Goal: Information Seeking & Learning: Learn about a topic

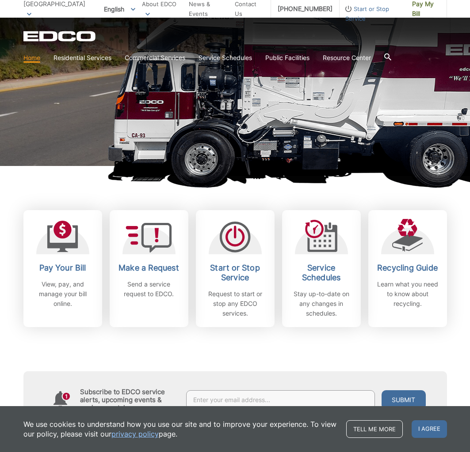
scroll to position [119, 0]
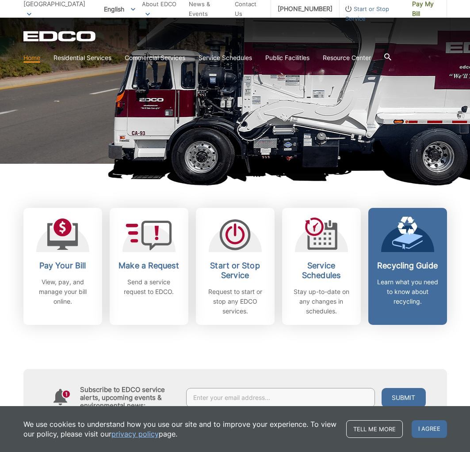
click at [398, 276] on div "Recycling Guide Learn what you need to know about recycling." at bounding box center [407, 283] width 65 height 45
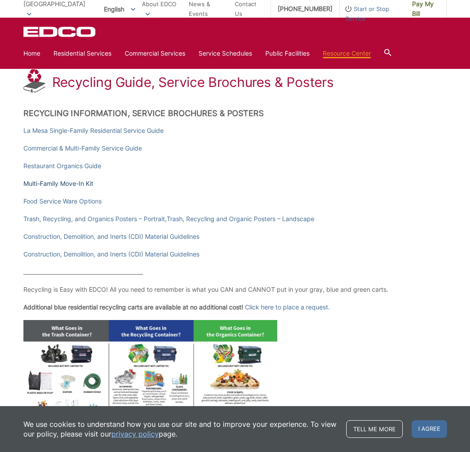
scroll to position [117, 0]
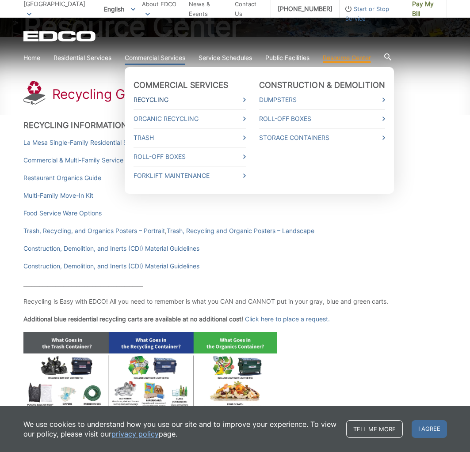
click at [164, 100] on link "Recycling" at bounding box center [189, 100] width 112 height 10
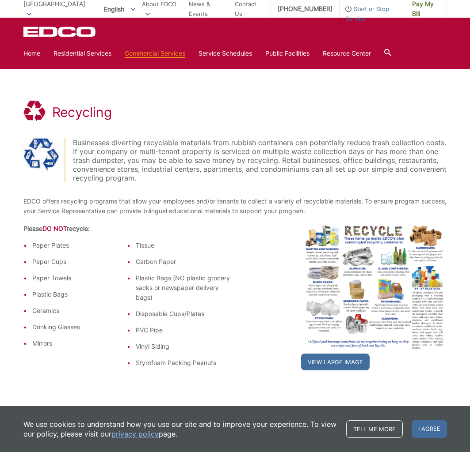
scroll to position [92, 0]
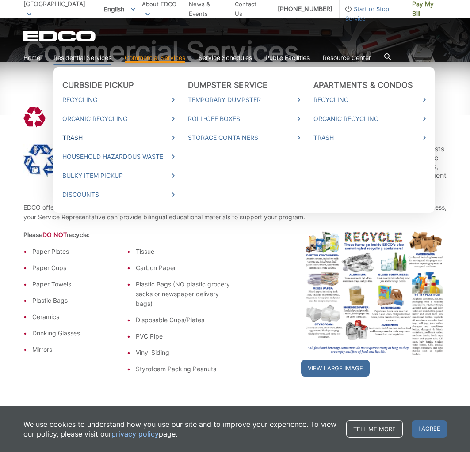
click at [126, 142] on link "Trash" at bounding box center [118, 138] width 112 height 10
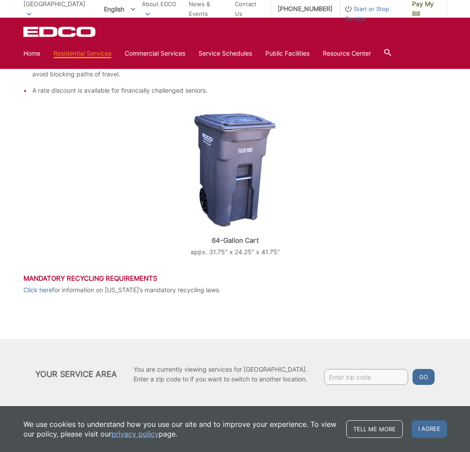
scroll to position [297, 0]
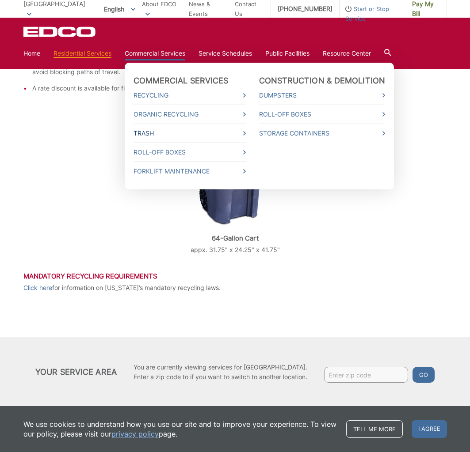
click at [198, 130] on link "Trash" at bounding box center [189, 134] width 112 height 10
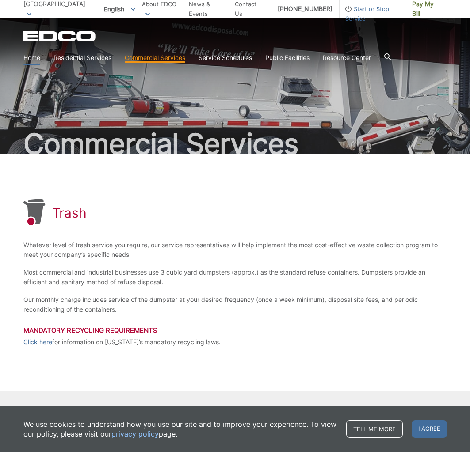
click at [35, 57] on link "Home" at bounding box center [31, 58] width 17 height 10
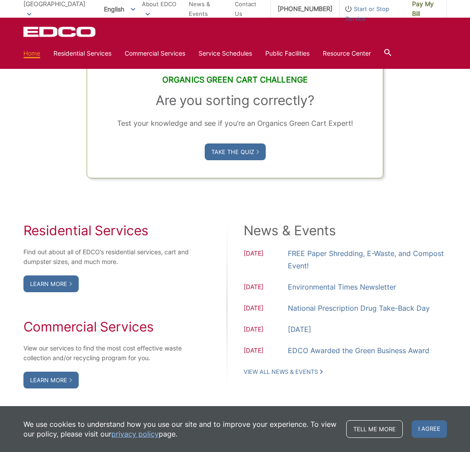
scroll to position [580, 0]
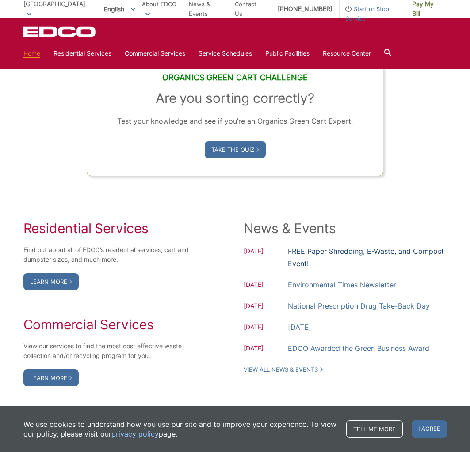
click at [298, 264] on link "FREE Paper Shredding, E-Waste, and Compost Event!" at bounding box center [367, 257] width 159 height 25
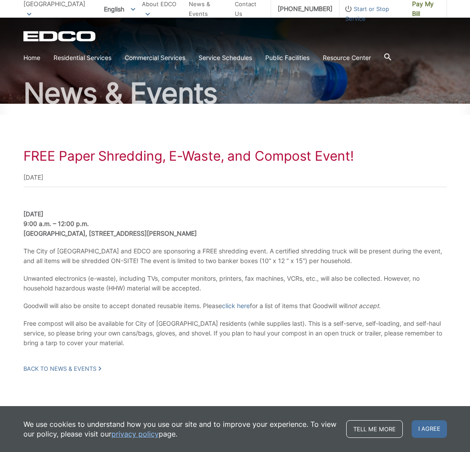
scroll to position [61, 0]
